Goal: Task Accomplishment & Management: Use online tool/utility

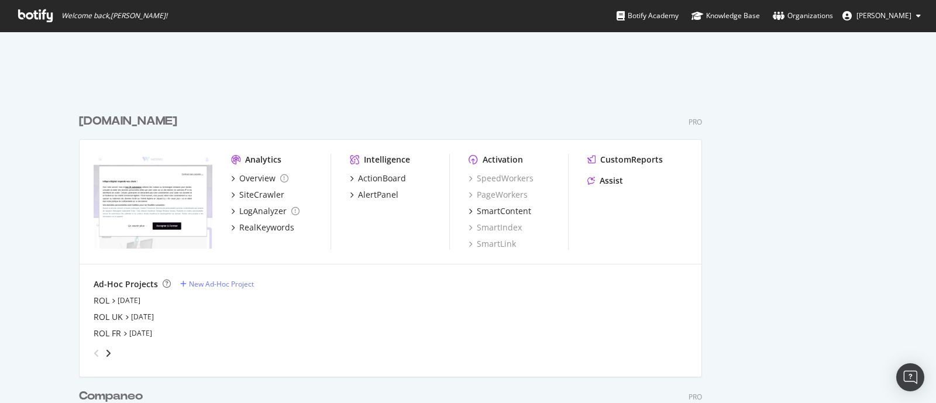
scroll to position [1849, 0]
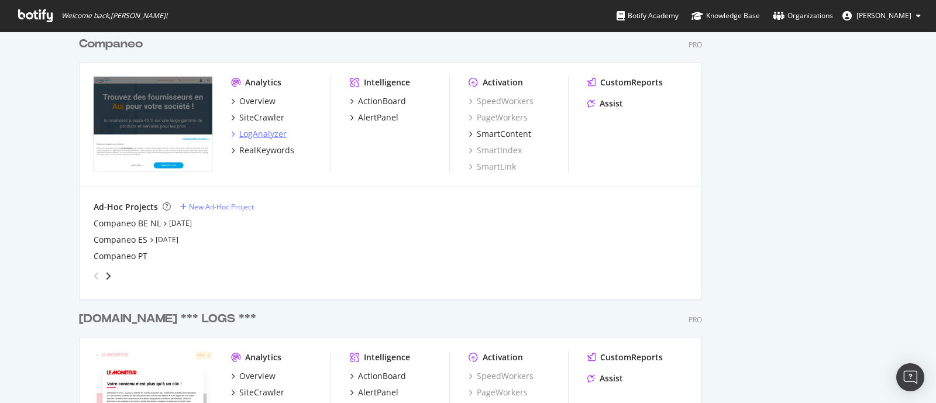
click at [247, 136] on div "LogAnalyzer" at bounding box center [262, 134] width 47 height 12
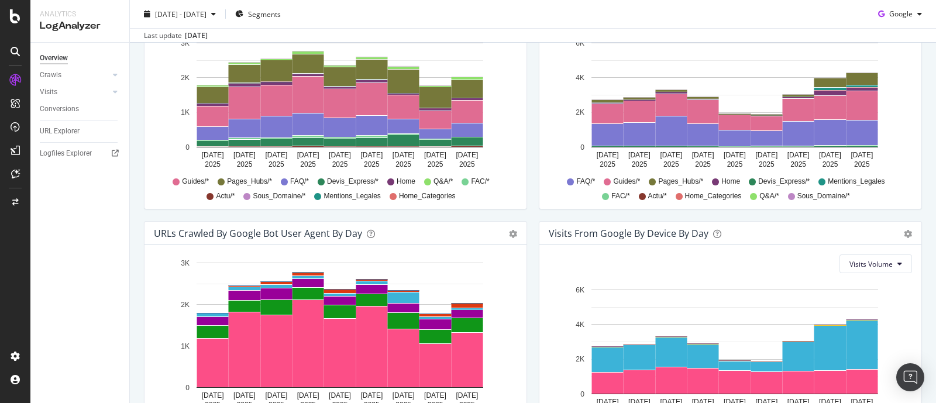
scroll to position [571, 0]
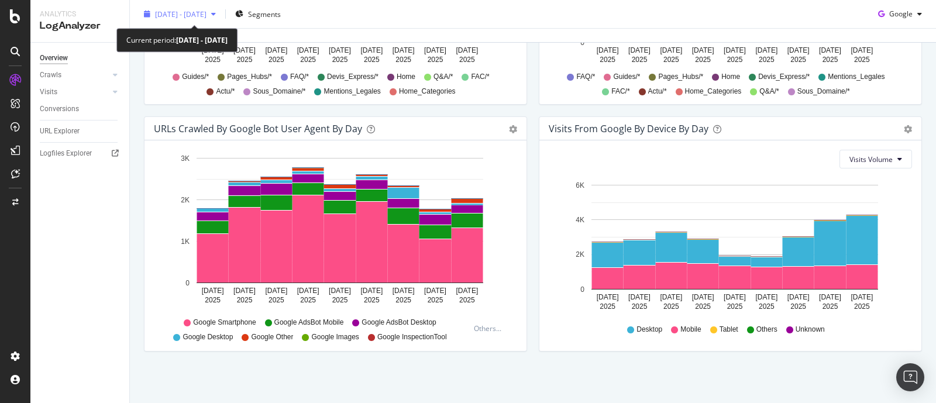
click at [221, 16] on div "button" at bounding box center [214, 14] width 14 height 7
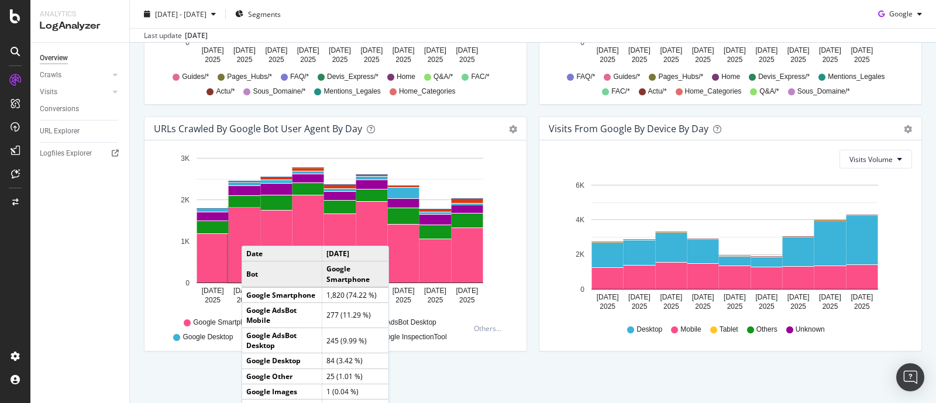
scroll to position [571, 0]
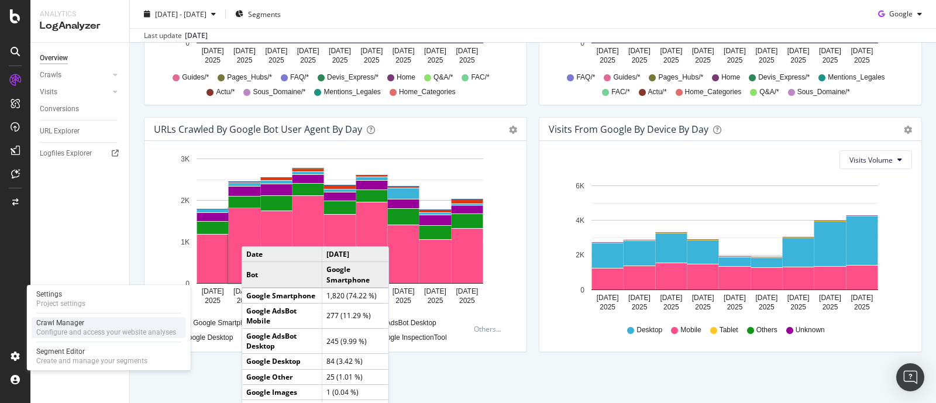
click at [80, 332] on div "Configure and access your website analyses" at bounding box center [106, 332] width 140 height 9
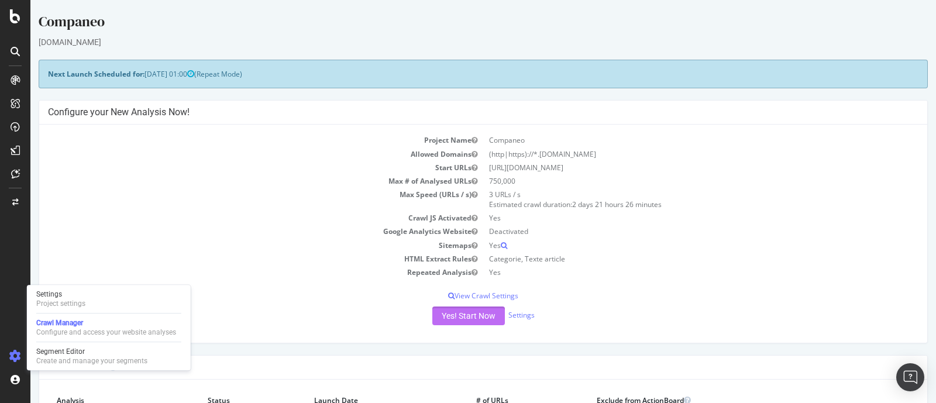
click at [465, 313] on button "Yes! Start Now" at bounding box center [468, 316] width 73 height 19
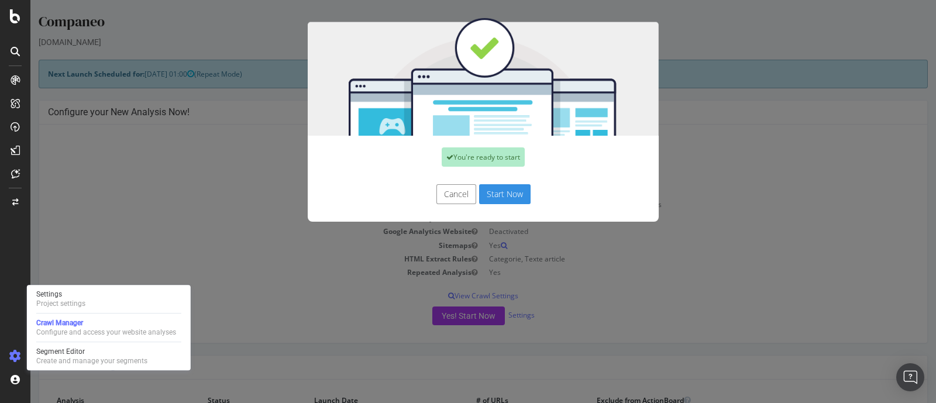
click at [500, 196] on button "Start Now" at bounding box center [504, 194] width 51 height 20
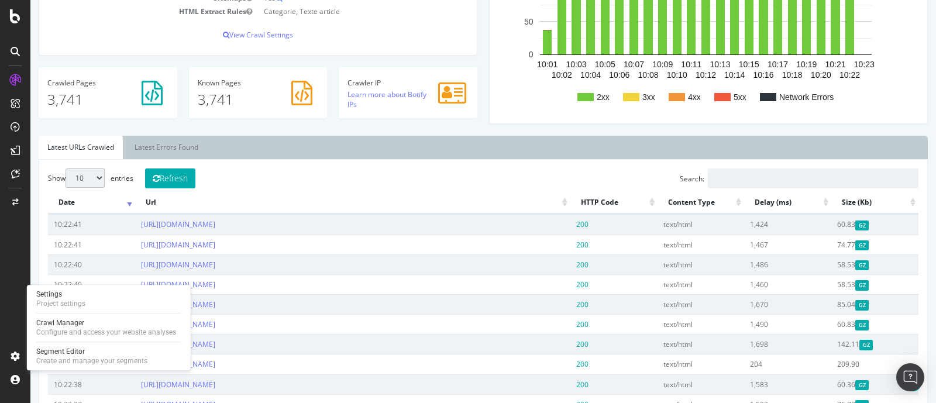
scroll to position [313, 0]
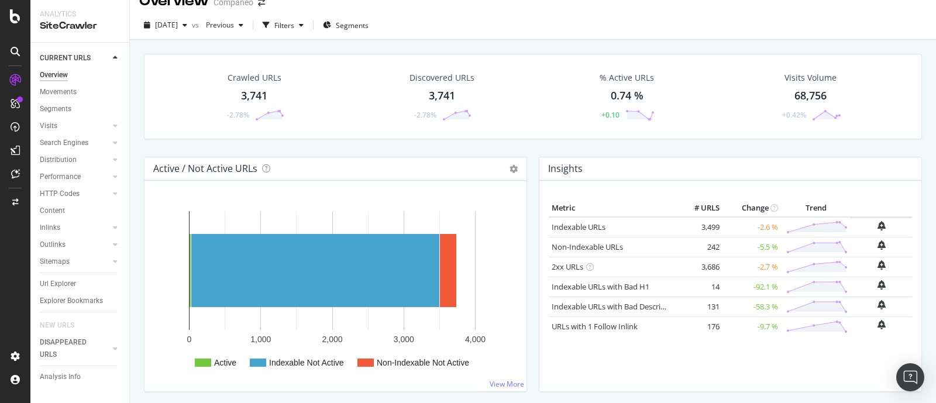
scroll to position [14, 0]
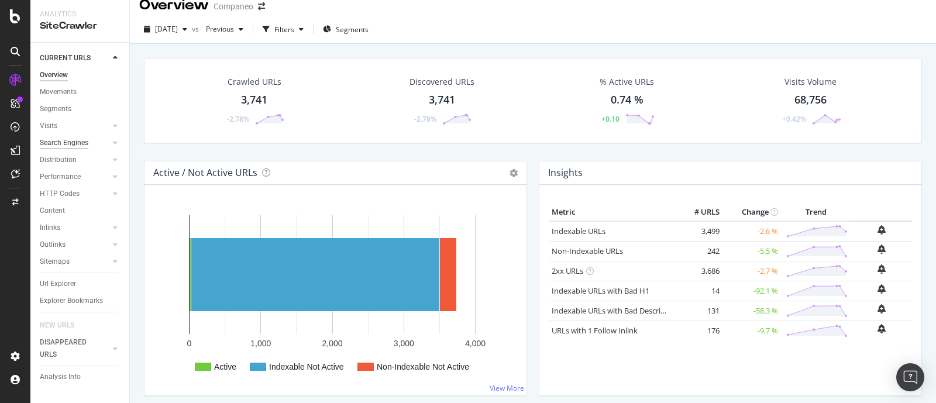
click at [76, 145] on div "Search Engines" at bounding box center [64, 143] width 49 height 12
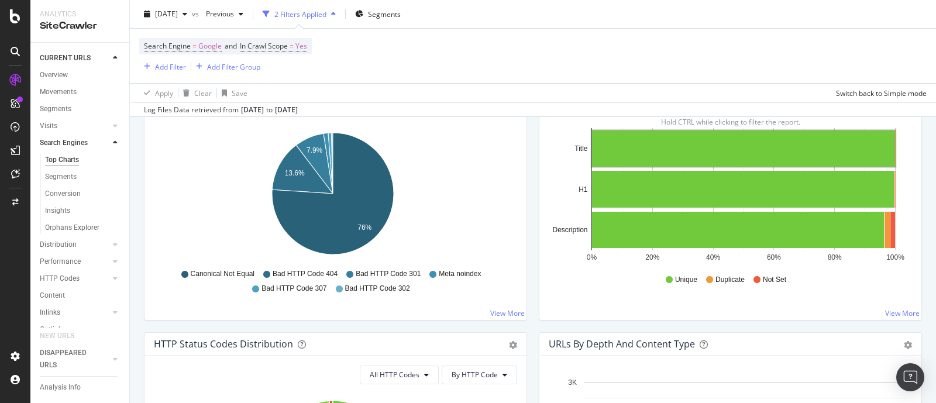
scroll to position [73, 0]
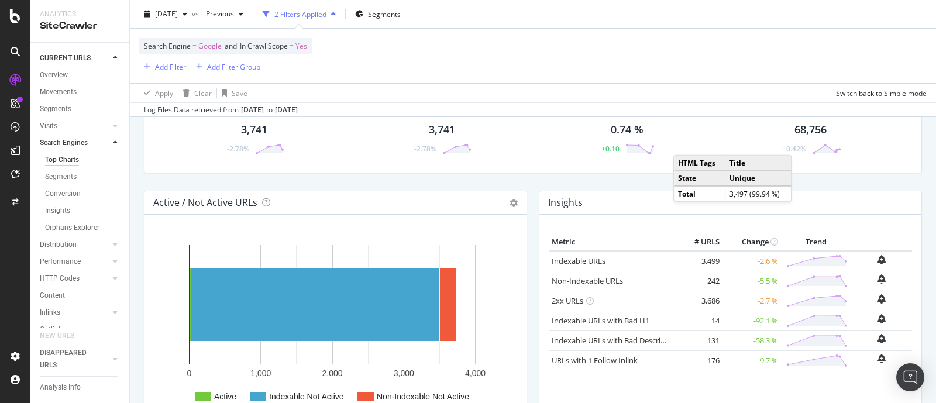
click at [61, 166] on div "Top Charts" at bounding box center [62, 160] width 34 height 12
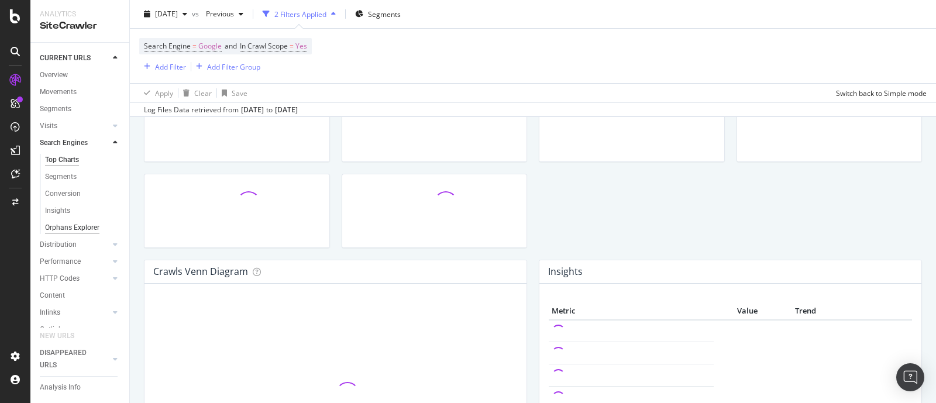
click at [54, 234] on div "Orphans Explorer" at bounding box center [72, 228] width 54 height 12
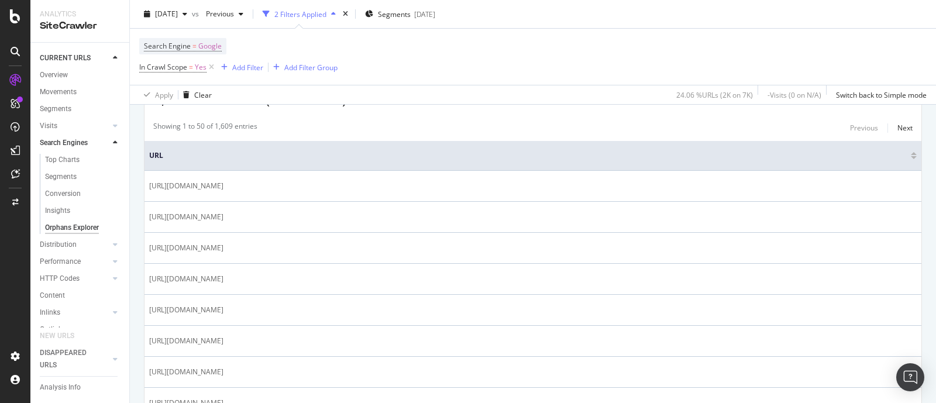
scroll to position [228, 0]
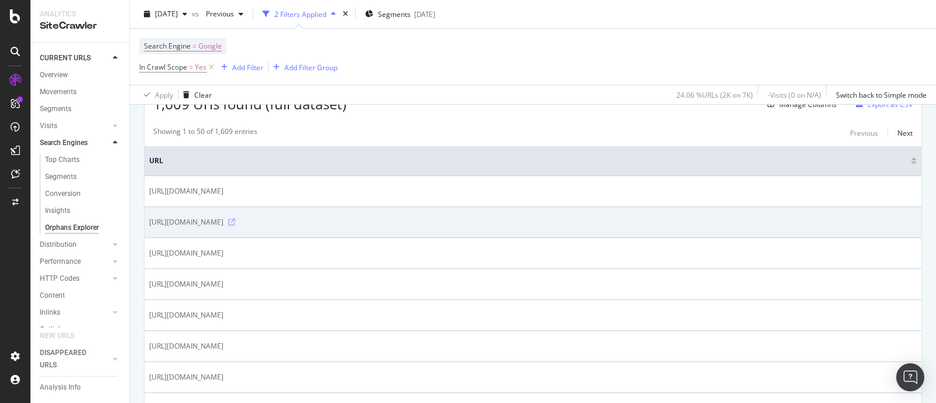
click at [235, 220] on icon at bounding box center [231, 222] width 7 height 7
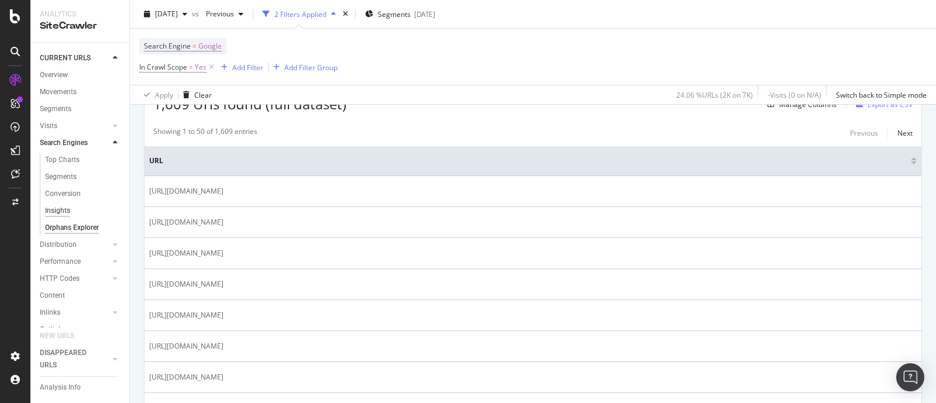
click at [56, 217] on div "Insights" at bounding box center [57, 211] width 25 height 12
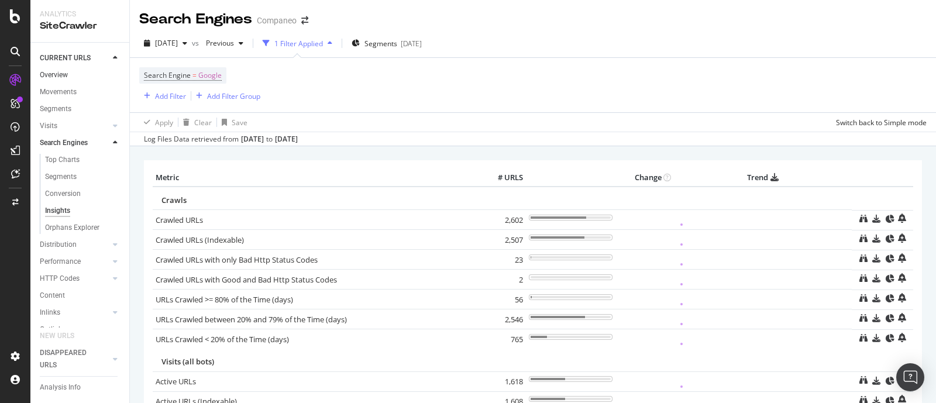
click at [72, 80] on link "Overview" at bounding box center [80, 75] width 81 height 12
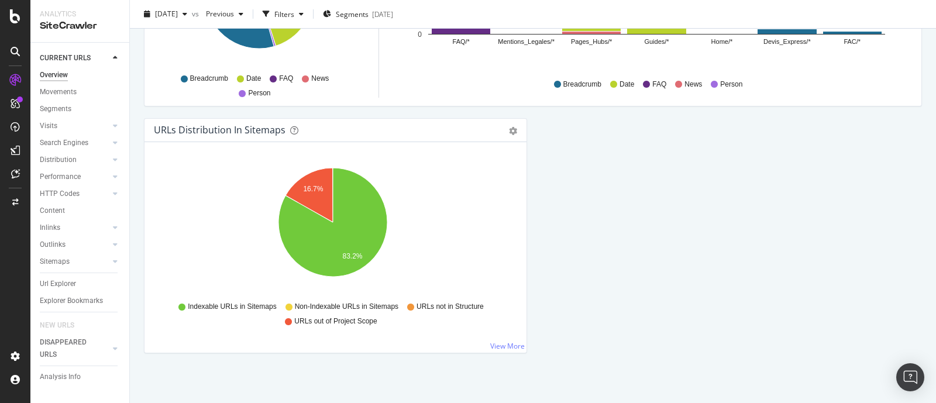
scroll to position [1293, 0]
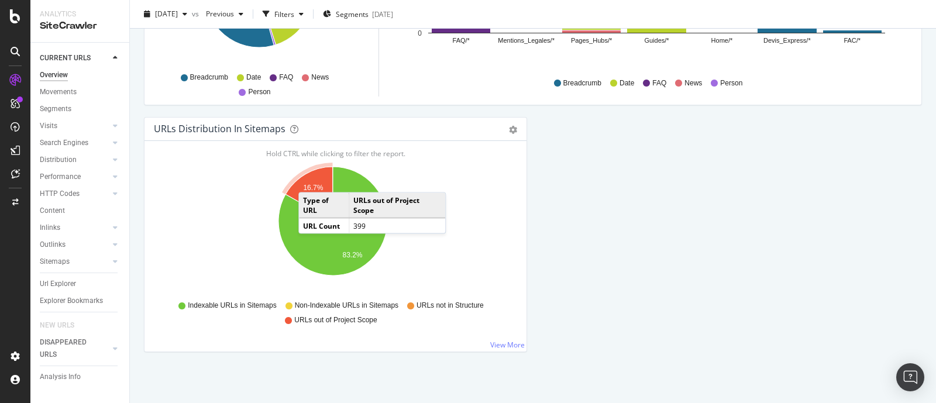
click at [310, 180] on icon "A chart." at bounding box center [309, 194] width 47 height 54
click at [311, 180] on icon "A chart." at bounding box center [309, 194] width 47 height 54
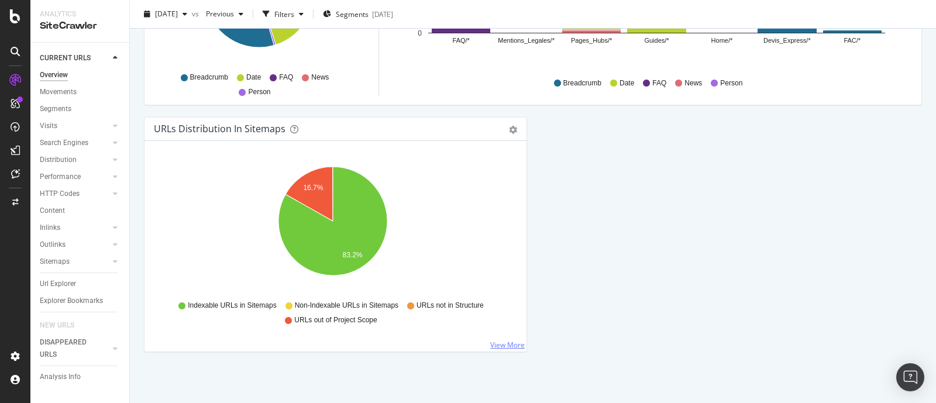
click at [490, 344] on link "View More" at bounding box center [507, 345] width 35 height 10
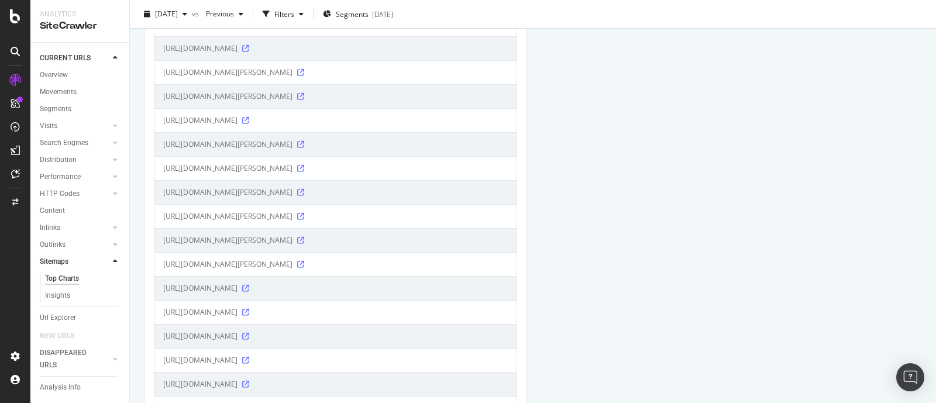
scroll to position [2735, 0]
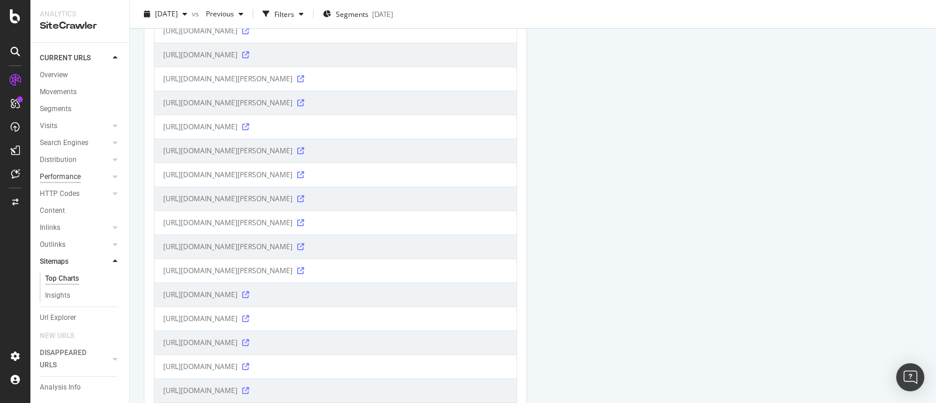
click at [64, 183] on div "Performance" at bounding box center [60, 177] width 41 height 12
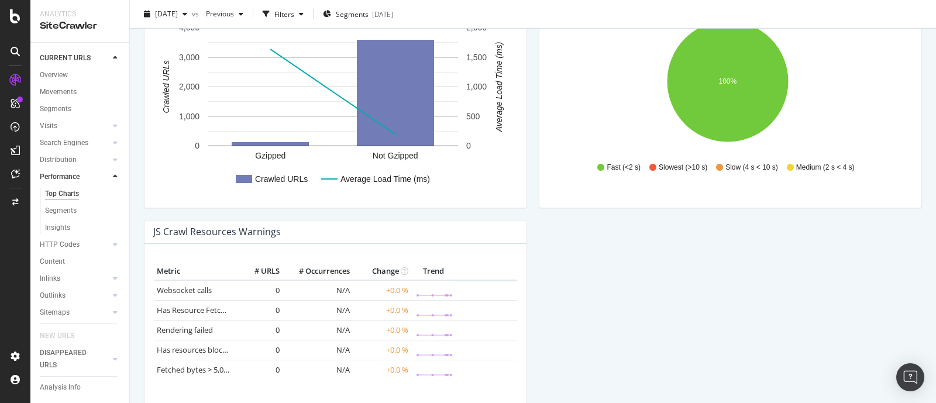
scroll to position [1035, 0]
